Goal: Task Accomplishment & Management: Manage account settings

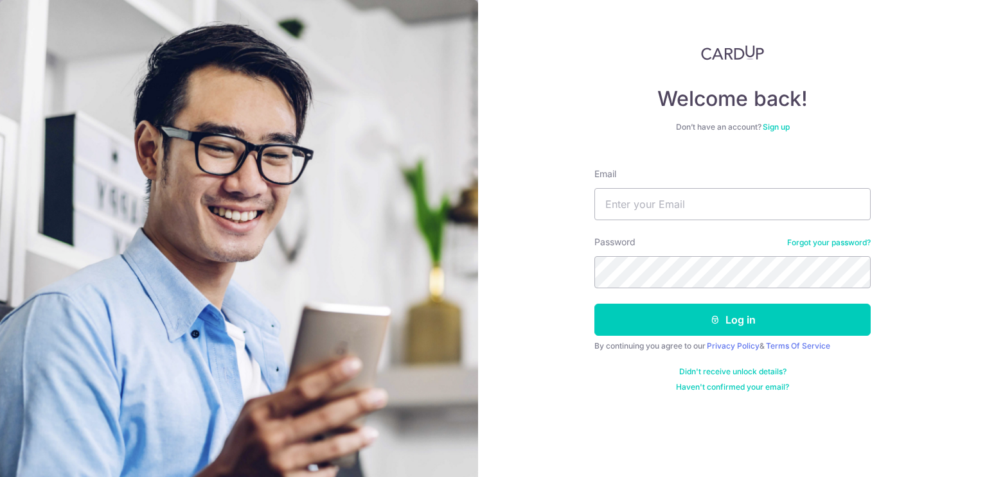
click at [984, 466] on div "Welcome back! Don’t have an account? Sign up Email Password Forgot your passwor…" at bounding box center [732, 238] width 509 height 477
click at [676, 212] on input "Email" at bounding box center [732, 204] width 276 height 32
click at [678, 209] on input "Email" at bounding box center [732, 204] width 276 height 32
type input "[EMAIL_ADDRESS][DOMAIN_NAME]"
drag, startPoint x: 692, startPoint y: 220, endPoint x: 712, endPoint y: 244, distance: 31.4
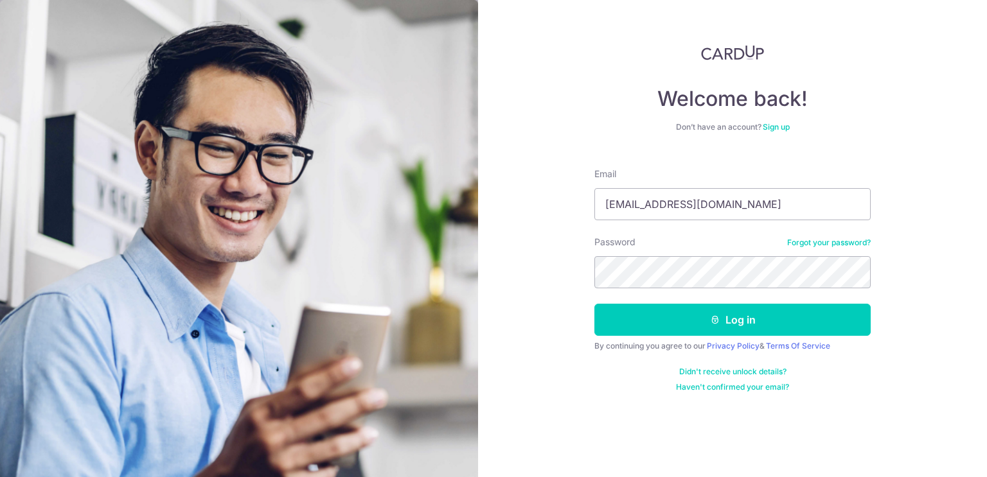
click at [712, 244] on div "Password Forgot your password?" at bounding box center [732, 262] width 276 height 53
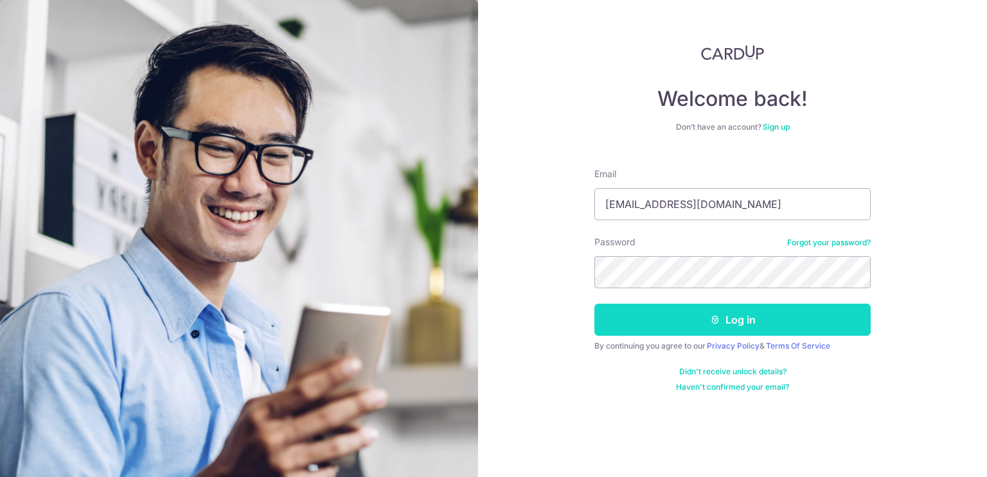
click at [729, 319] on button "Log in" at bounding box center [732, 320] width 276 height 32
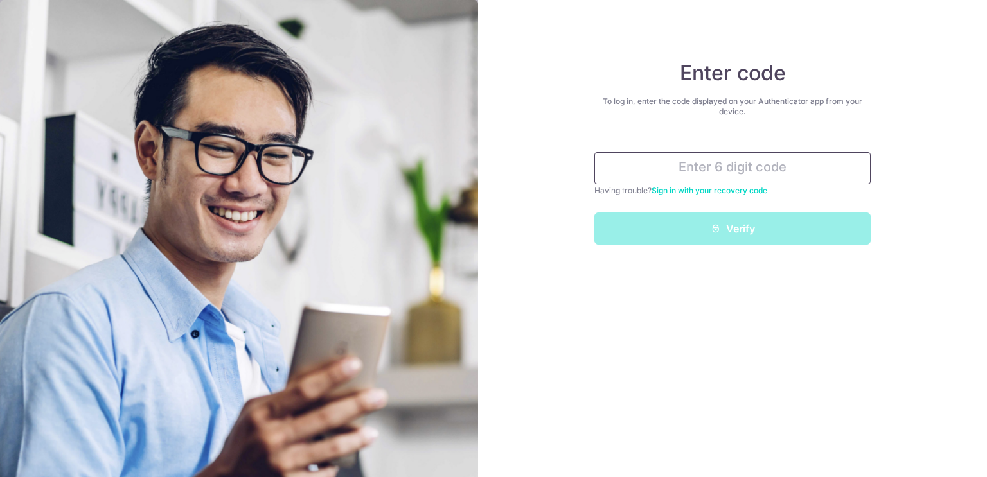
click at [700, 166] on input "text" at bounding box center [732, 168] width 276 height 32
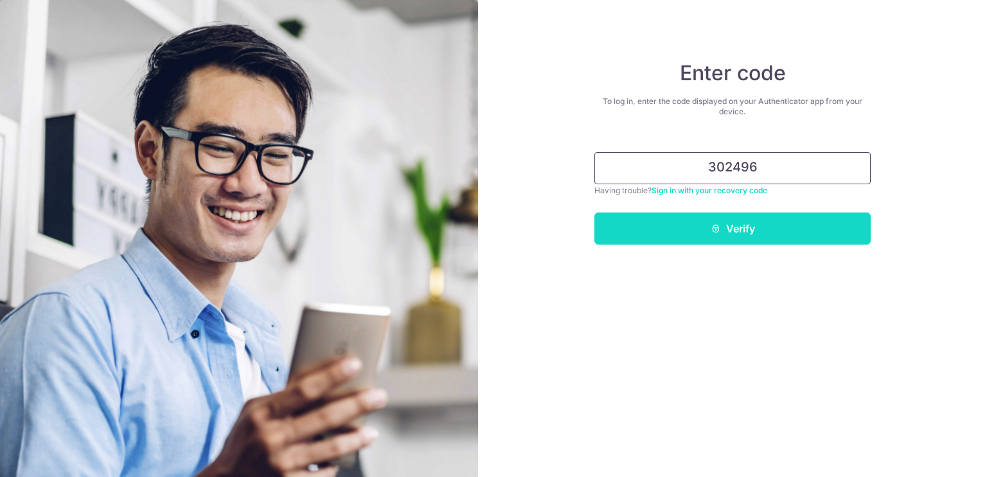
type input "302496"
click at [775, 221] on button "Verify" at bounding box center [732, 229] width 276 height 32
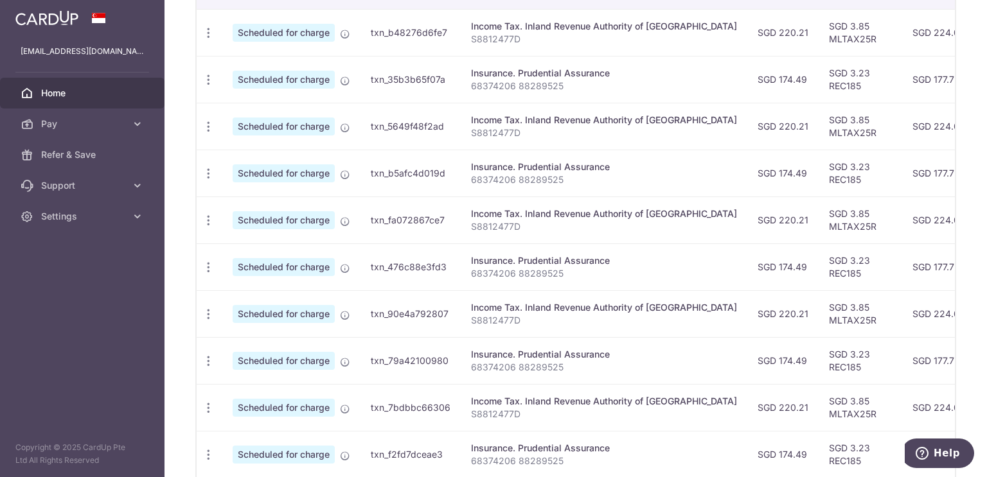
scroll to position [326, 0]
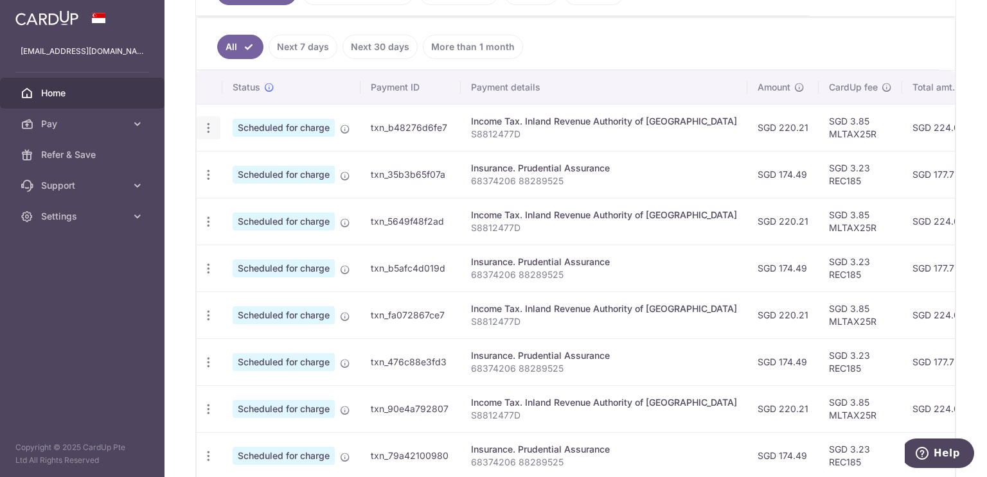
click at [198, 116] on div "Update payment Cancel payment" at bounding box center [209, 128] width 24 height 24
click at [209, 123] on icon "button" at bounding box center [208, 127] width 13 height 13
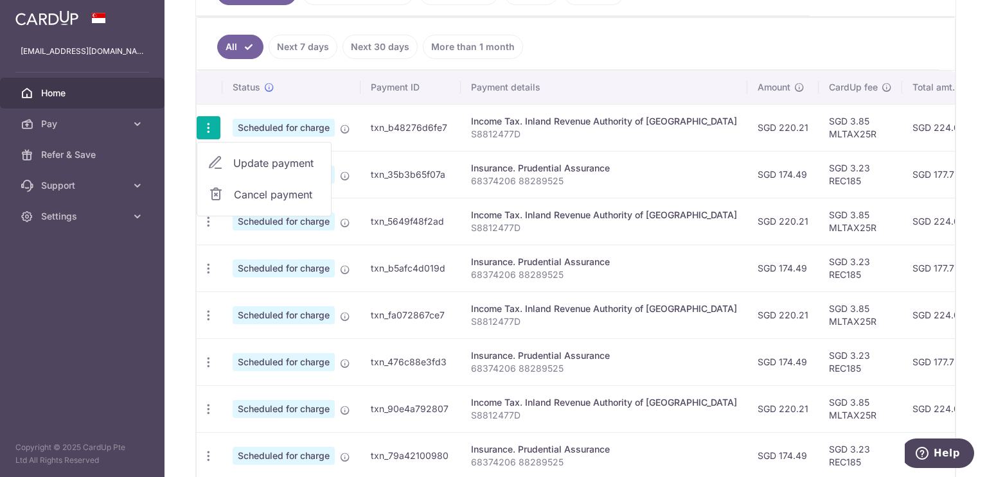
click at [278, 159] on span "Update payment" at bounding box center [276, 162] width 87 height 15
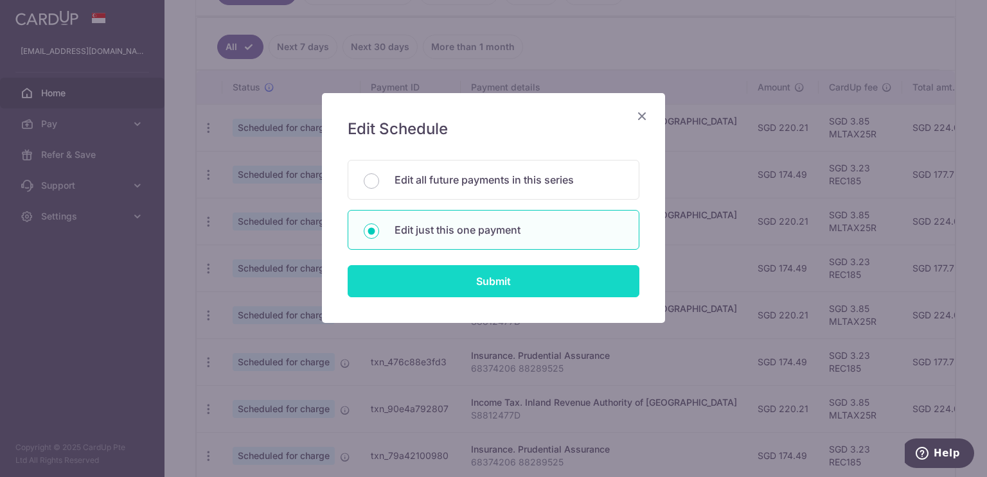
click at [501, 274] on input "Submit" at bounding box center [494, 281] width 292 height 32
radio input "true"
type input "220.21"
type input "[DATE]"
type input "S8812477D"
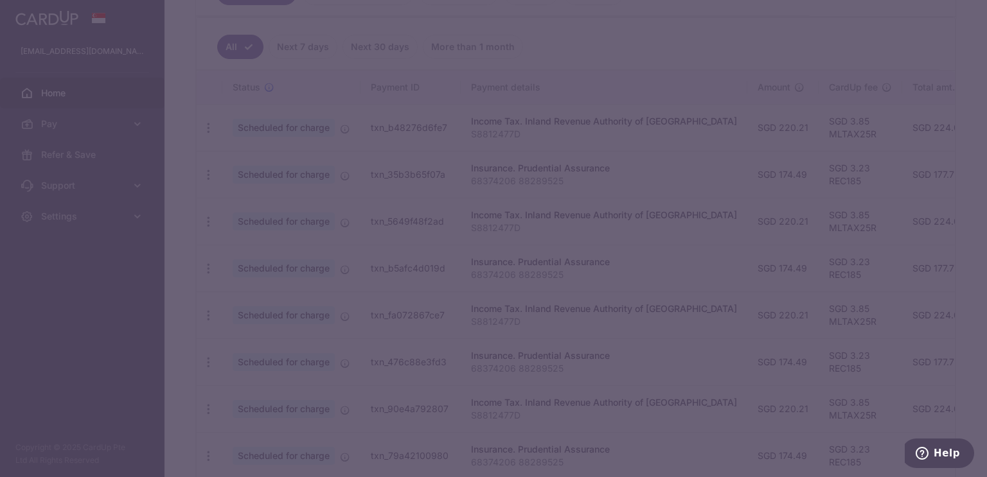
type input "MLTAX25R"
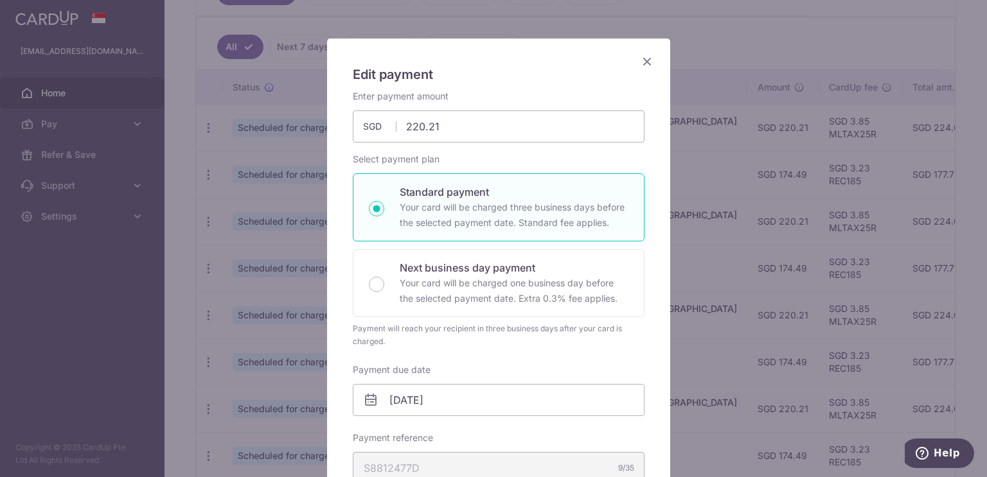
scroll to position [0, 0]
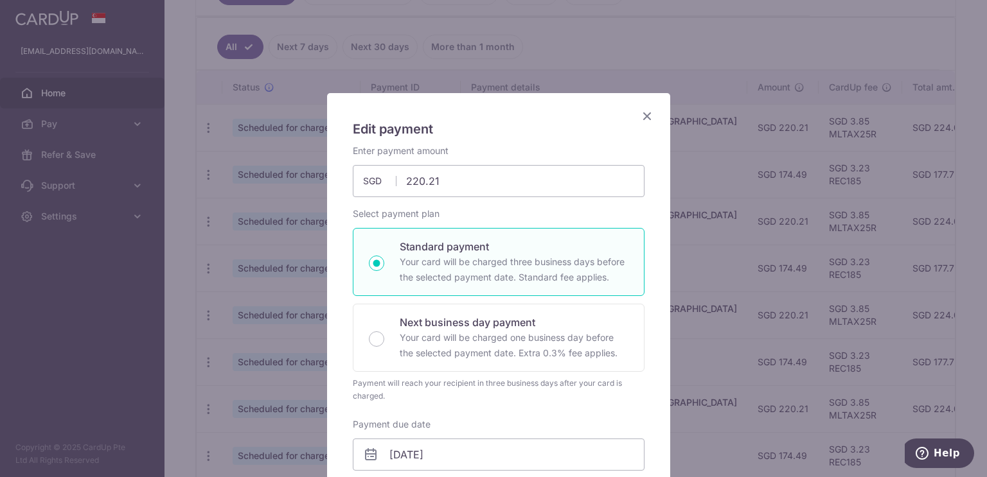
click at [643, 117] on icon "Close" at bounding box center [646, 116] width 15 height 16
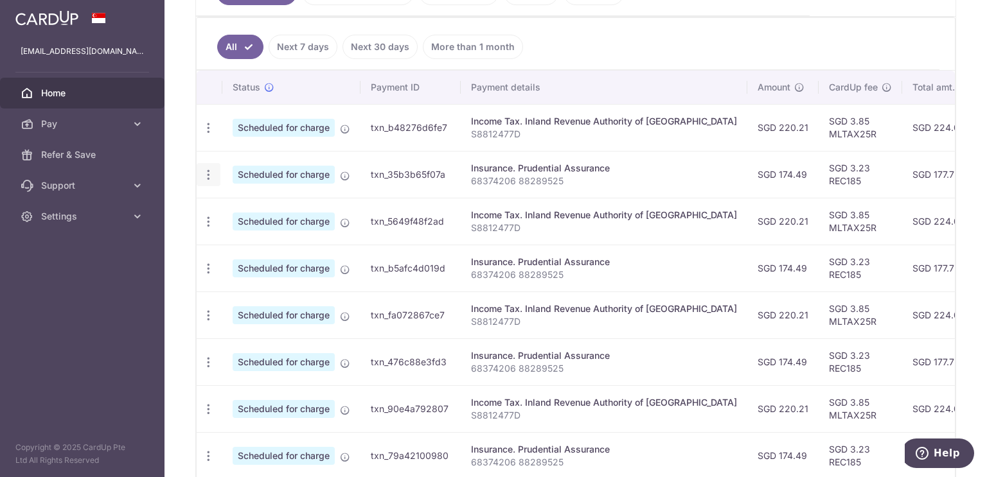
click at [208, 169] on icon "button" at bounding box center [208, 174] width 13 height 13
click at [242, 204] on span "Update payment" at bounding box center [276, 209] width 87 height 15
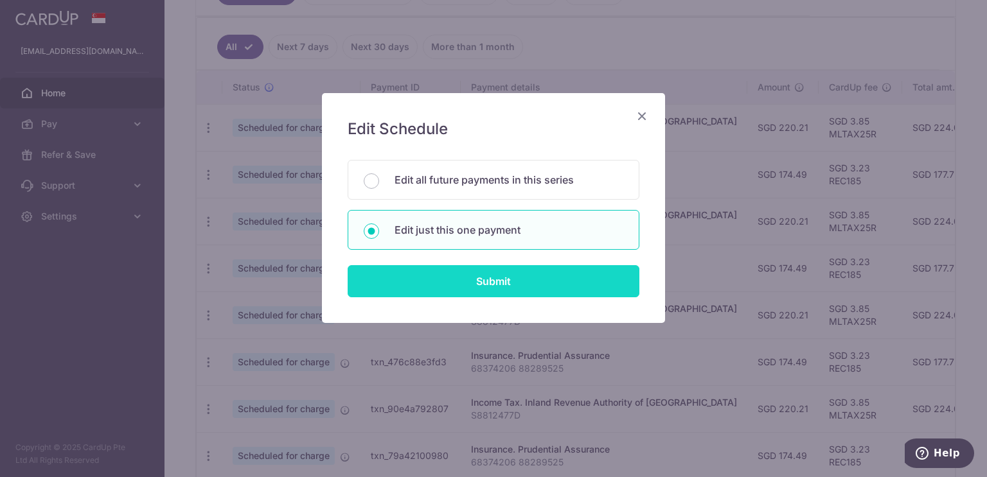
click at [430, 282] on input "Submit" at bounding box center [494, 281] width 292 height 32
type input "174.49"
radio input "true"
type input "[DATE]"
type input "68374206 88289525"
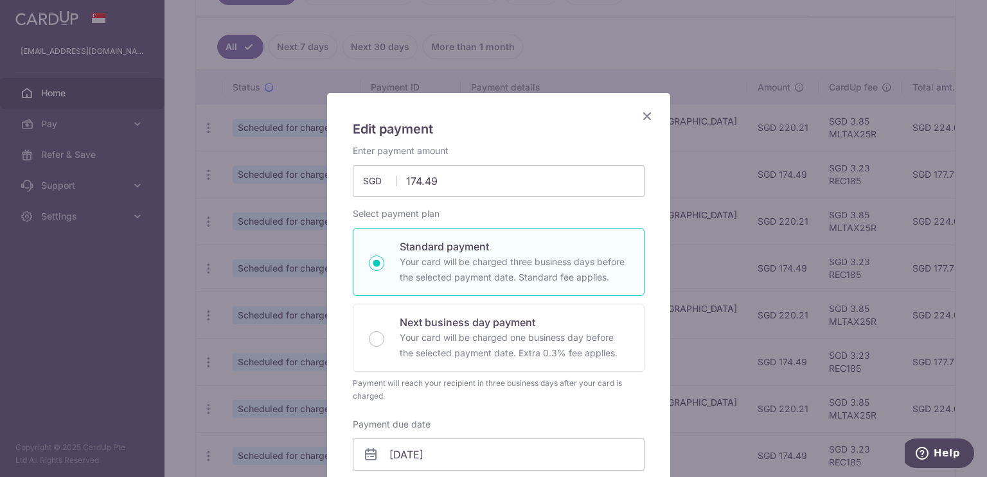
type input "REC185"
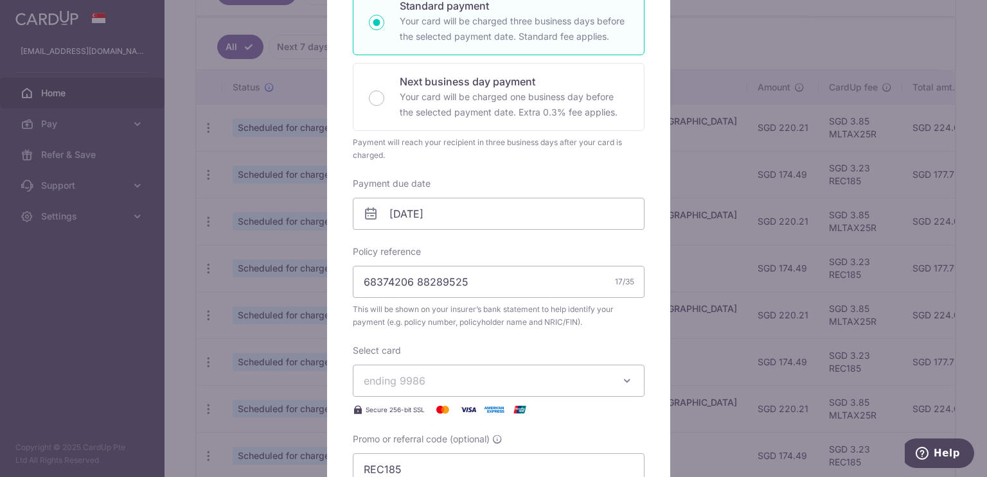
scroll to position [48, 0]
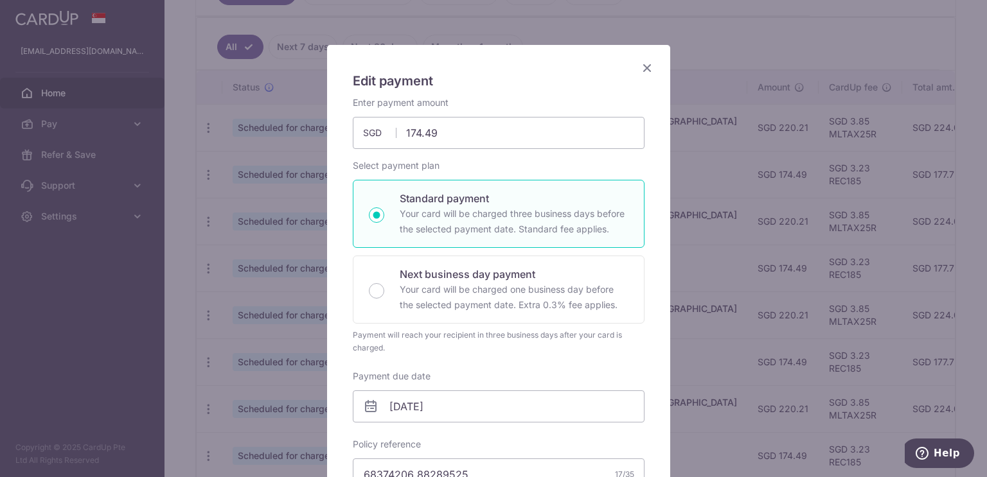
click at [642, 67] on icon "Close" at bounding box center [646, 68] width 15 height 16
